Goal: Information Seeking & Learning: Check status

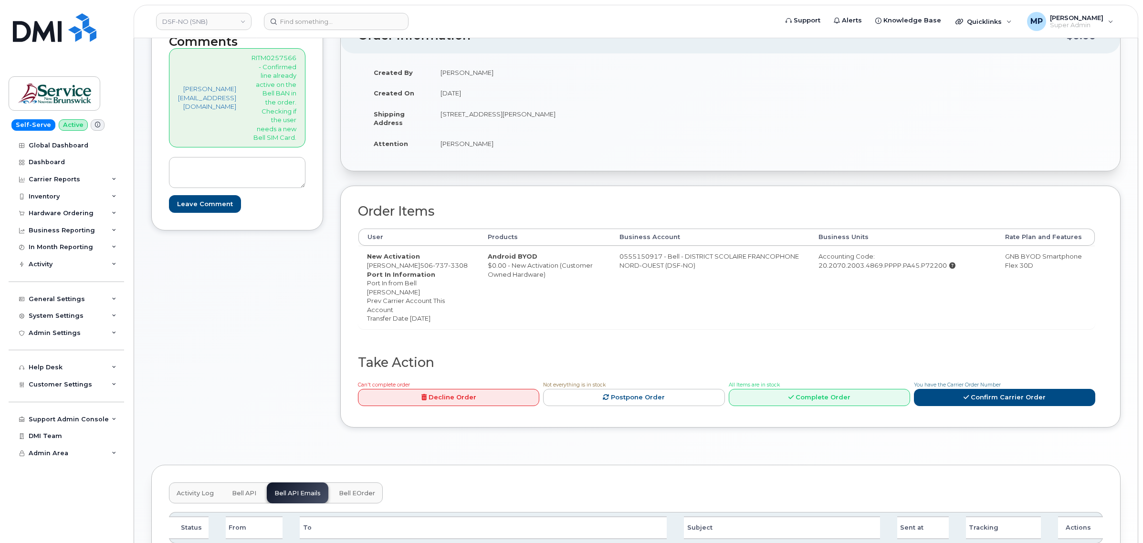
scroll to position [60, 0]
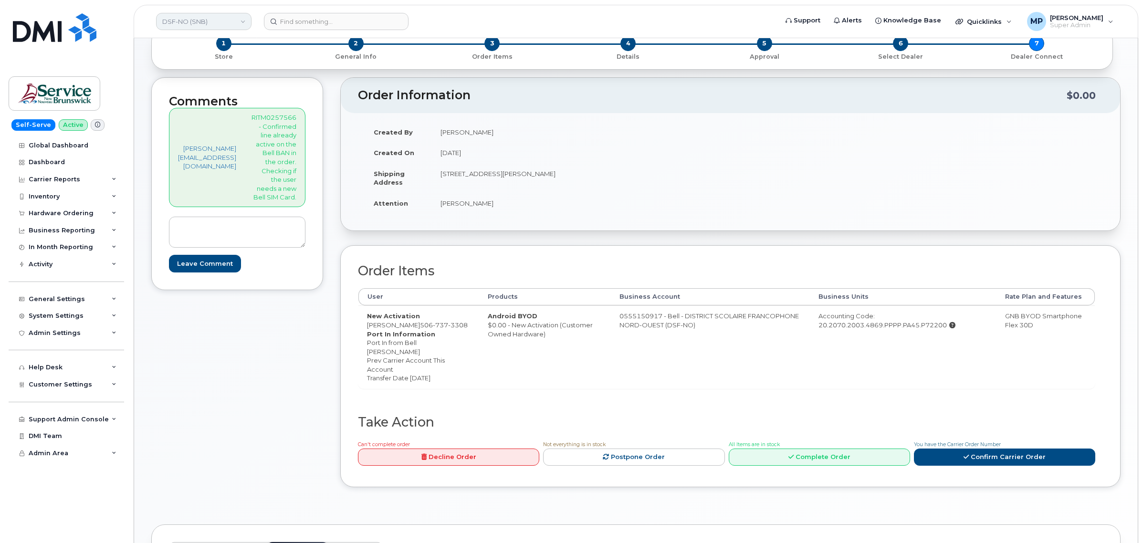
click at [199, 24] on link "DSF-NO (SNB)" at bounding box center [203, 21] width 95 height 17
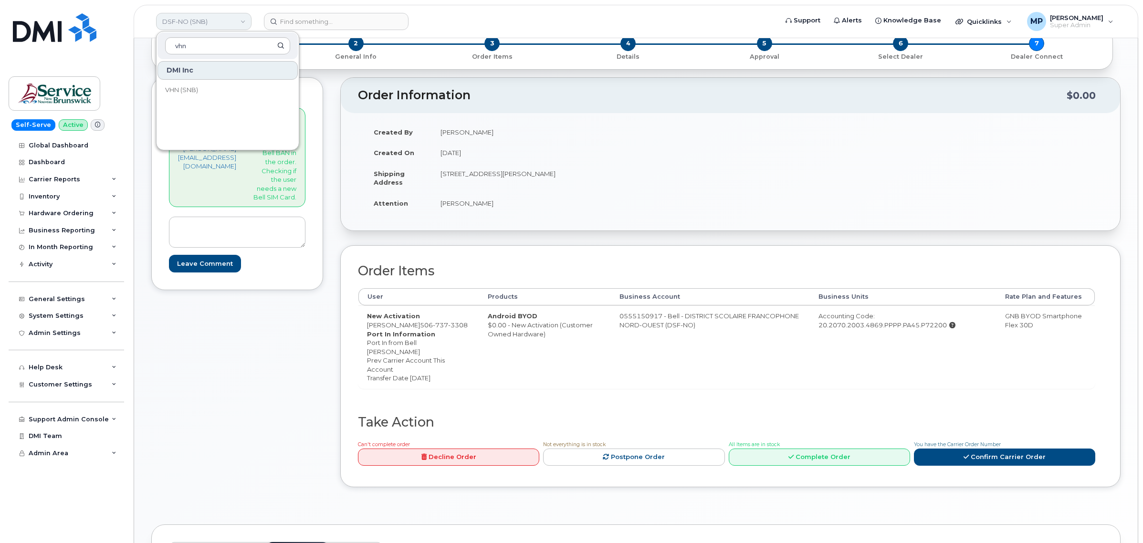
type input "vhn"
click at [203, 20] on link "DSF-NO (SNB)" at bounding box center [203, 21] width 95 height 17
click at [518, 201] on td "Marc-André Laforge" at bounding box center [578, 203] width 292 height 21
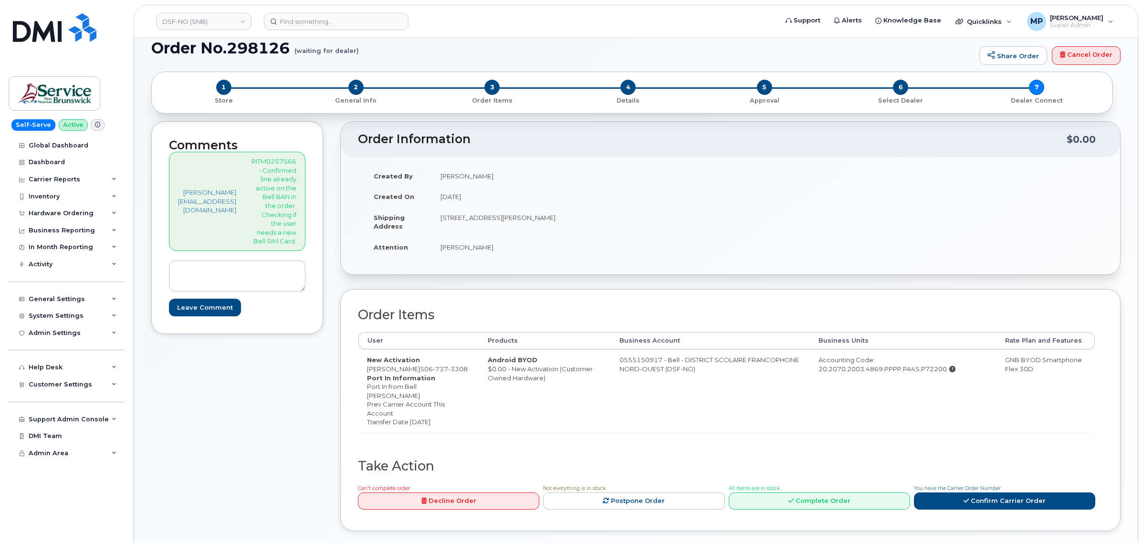
scroll to position [0, 0]
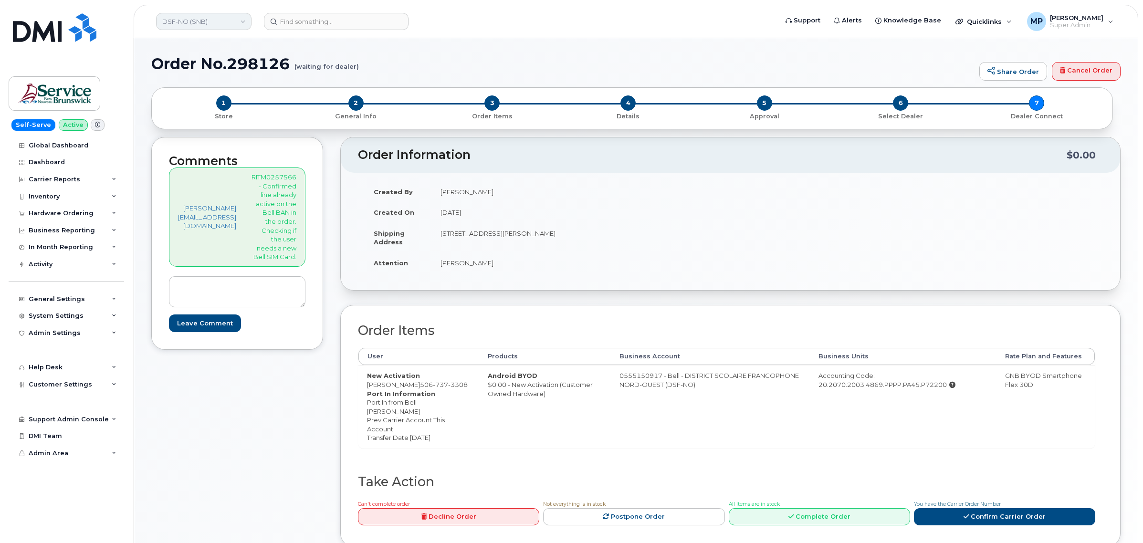
click at [193, 24] on link "DSF-NO (SNB)" at bounding box center [203, 21] width 95 height 17
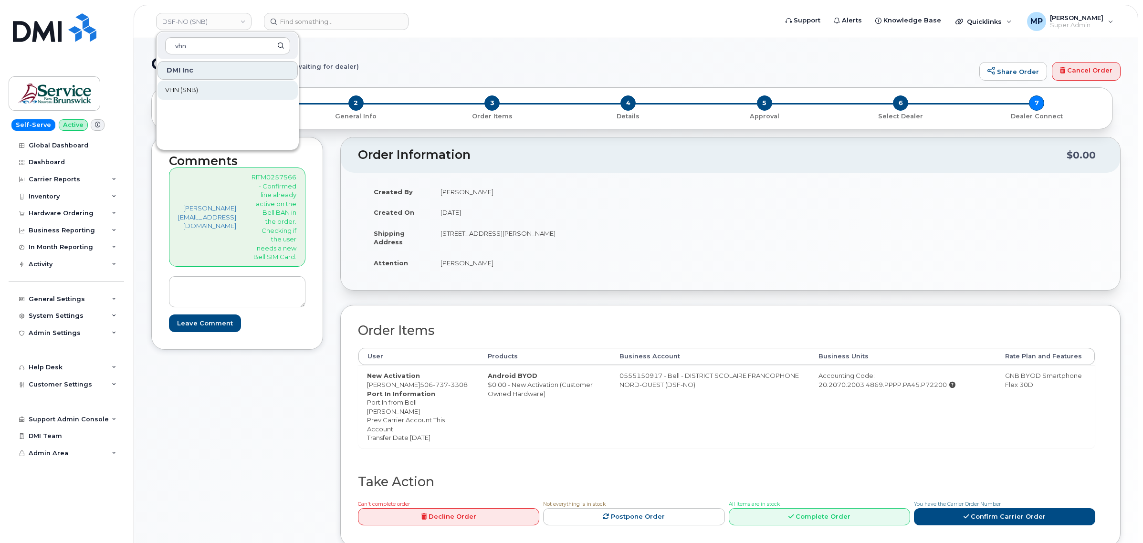
type input "vhn"
click at [189, 90] on span "VHN (SNB)" at bounding box center [181, 90] width 33 height 10
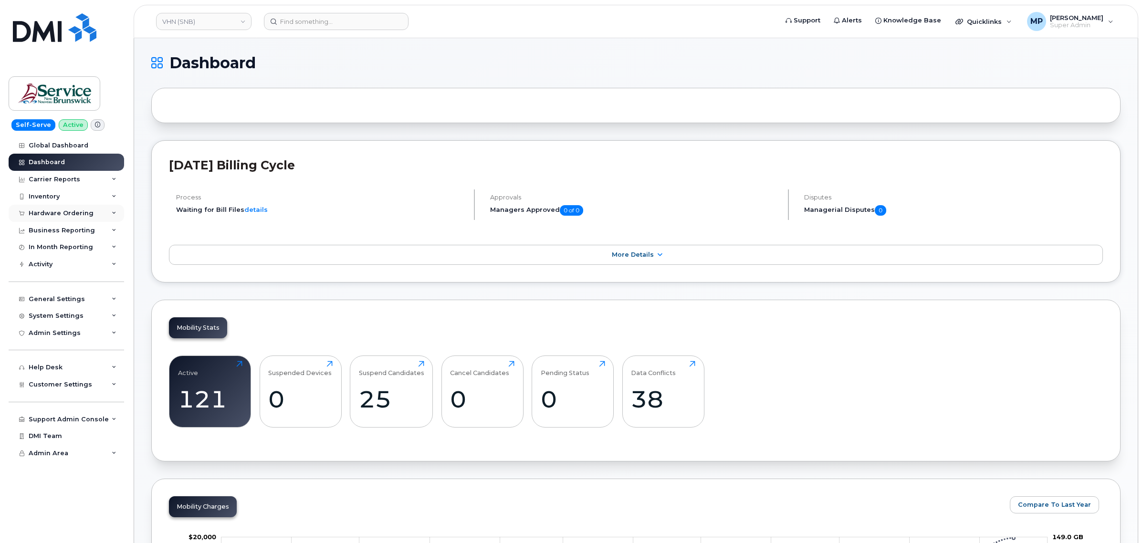
click at [63, 213] on div "Hardware Ordering" at bounding box center [61, 213] width 65 height 8
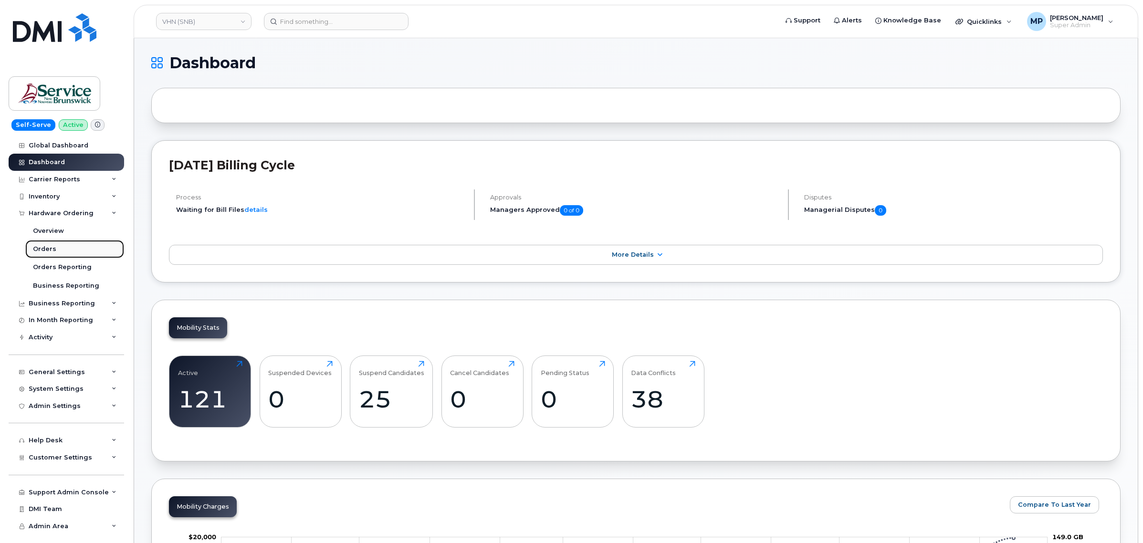
click at [51, 250] on div "Orders" at bounding box center [44, 249] width 23 height 9
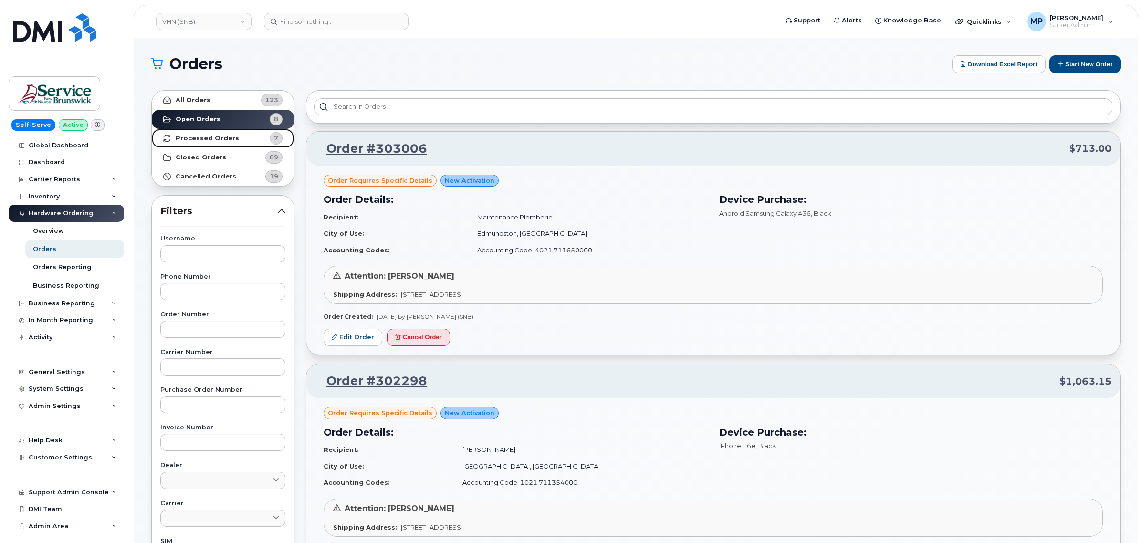
click at [227, 139] on strong "Processed Orders" at bounding box center [207, 139] width 63 height 8
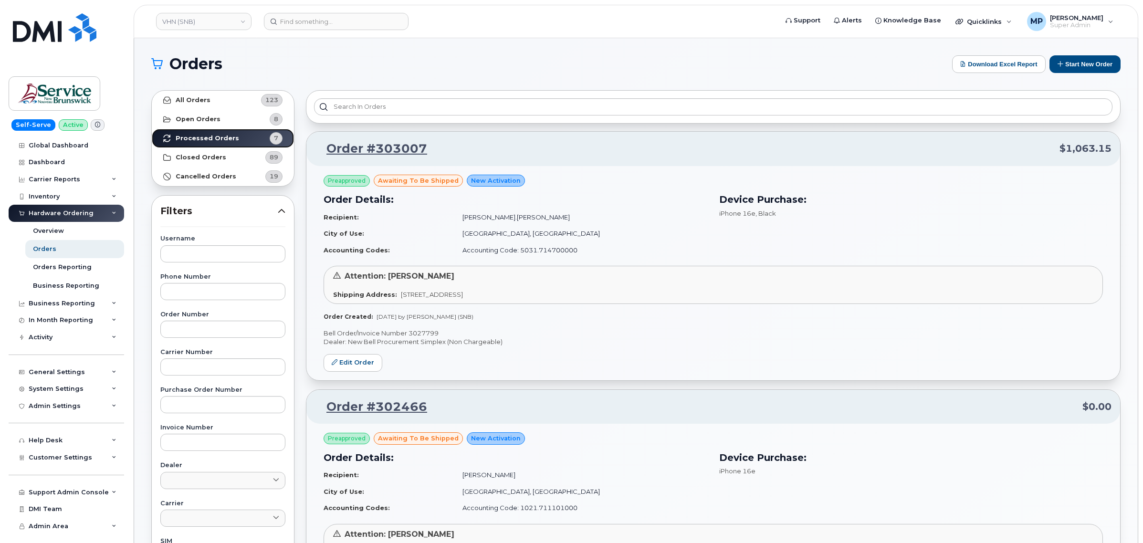
scroll to position [60, 0]
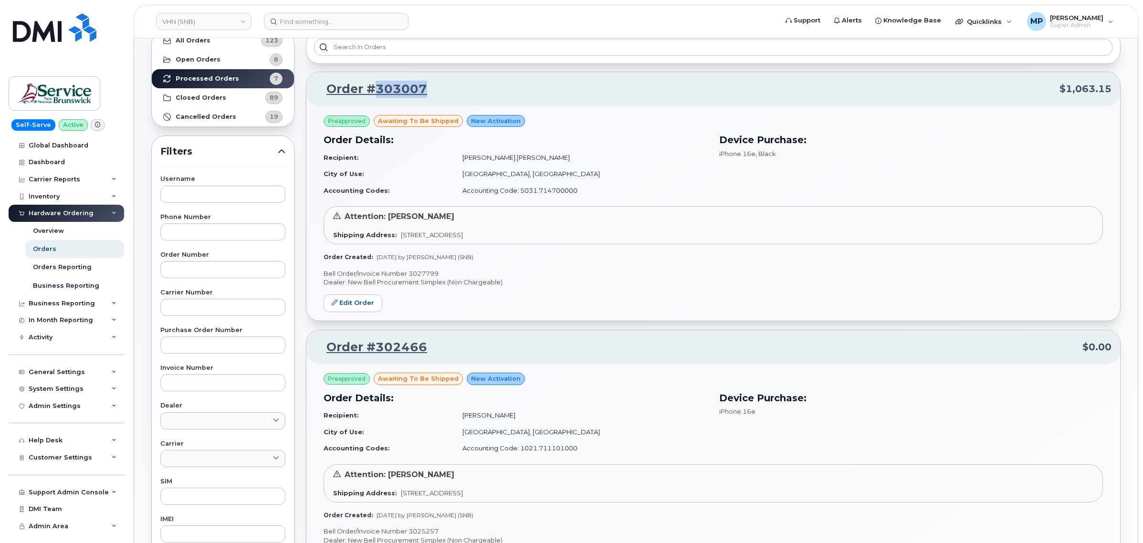
drag, startPoint x: 433, startPoint y: 89, endPoint x: 377, endPoint y: 89, distance: 55.8
click at [377, 89] on p "Order #303007 $1,063.15" at bounding box center [713, 89] width 796 height 17
copy link "303007"
click at [373, 94] on link "Order #303007" at bounding box center [371, 89] width 112 height 17
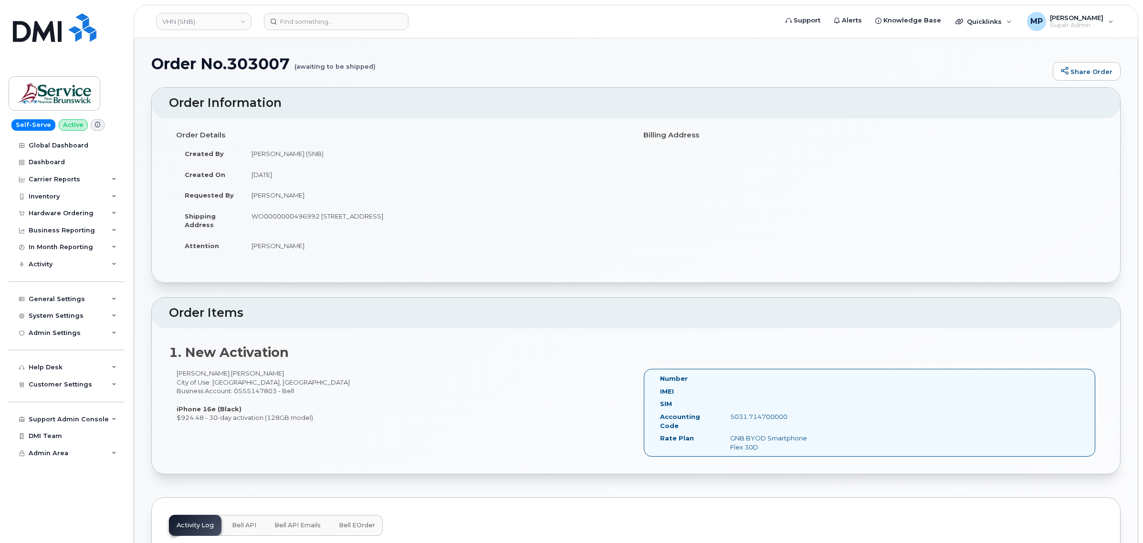
drag, startPoint x: 680, startPoint y: 424, endPoint x: 812, endPoint y: 423, distance: 131.7
click at [812, 423] on div "Accounting Code 5031.714700000" at bounding box center [737, 422] width 169 height 21
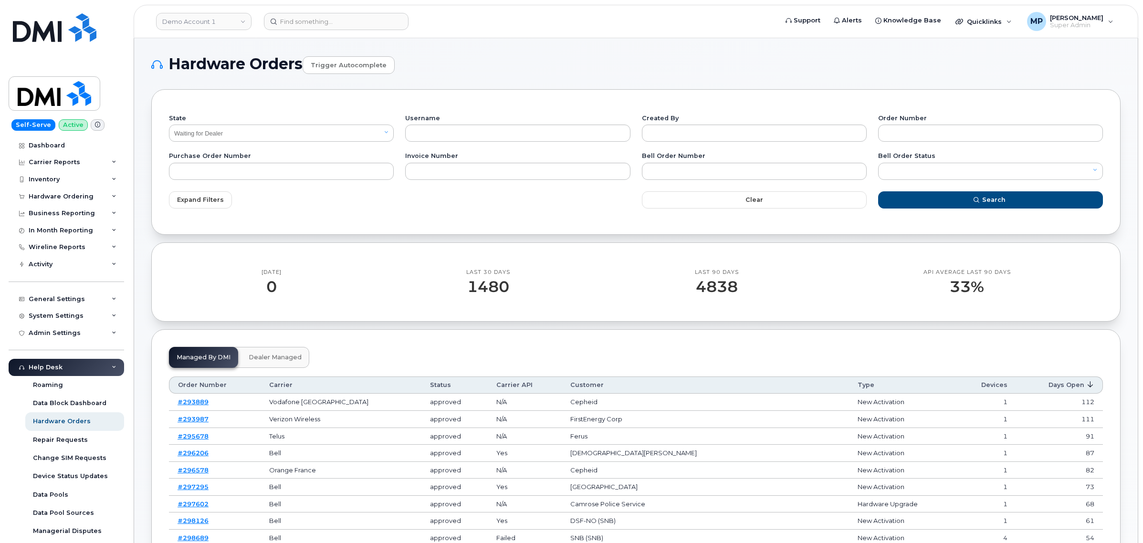
select select "Waiting for Dealer"
